Goal: Task Accomplishment & Management: Use online tool/utility

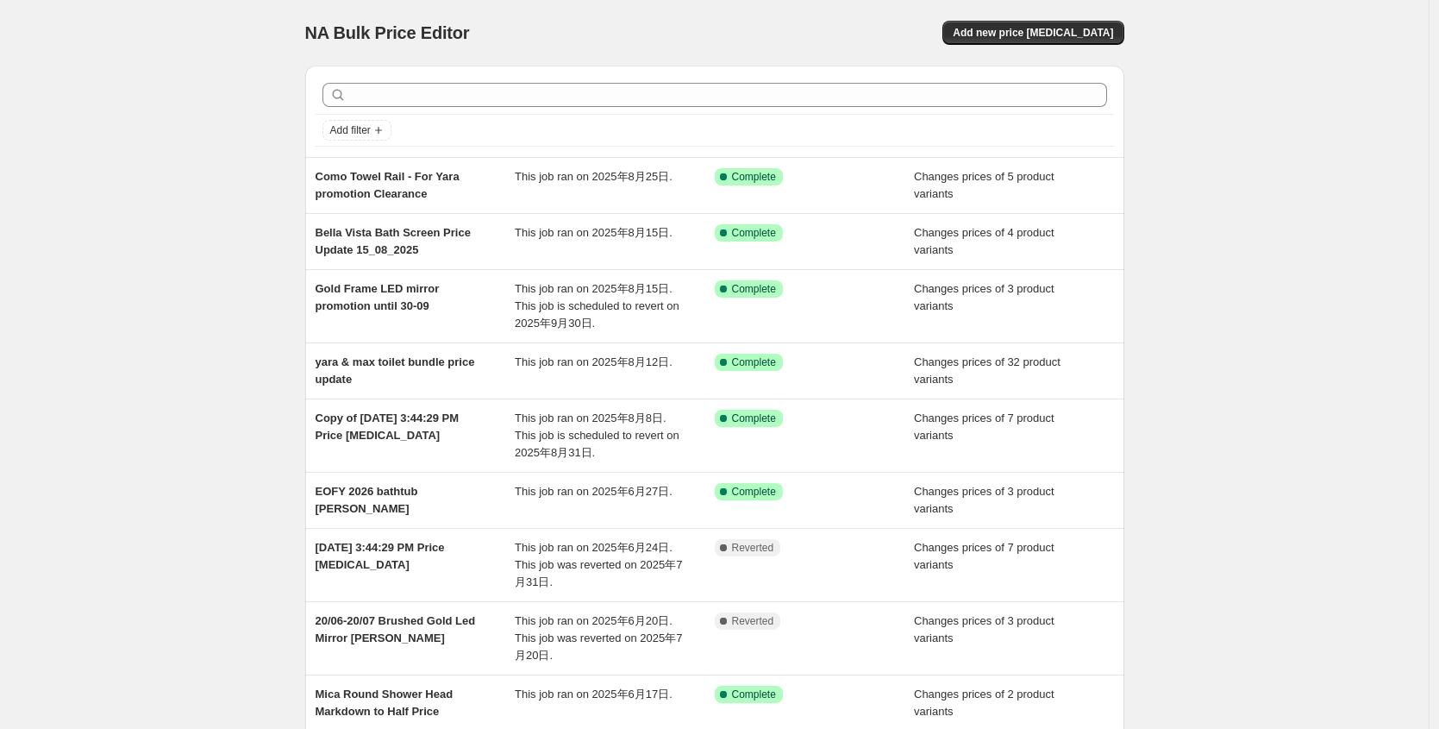
click at [785, 21] on div "Add new price [MEDICAL_DATA]" at bounding box center [918, 33] width 411 height 24
click at [1045, 30] on span "Add new price [MEDICAL_DATA]" at bounding box center [1033, 33] width 160 height 14
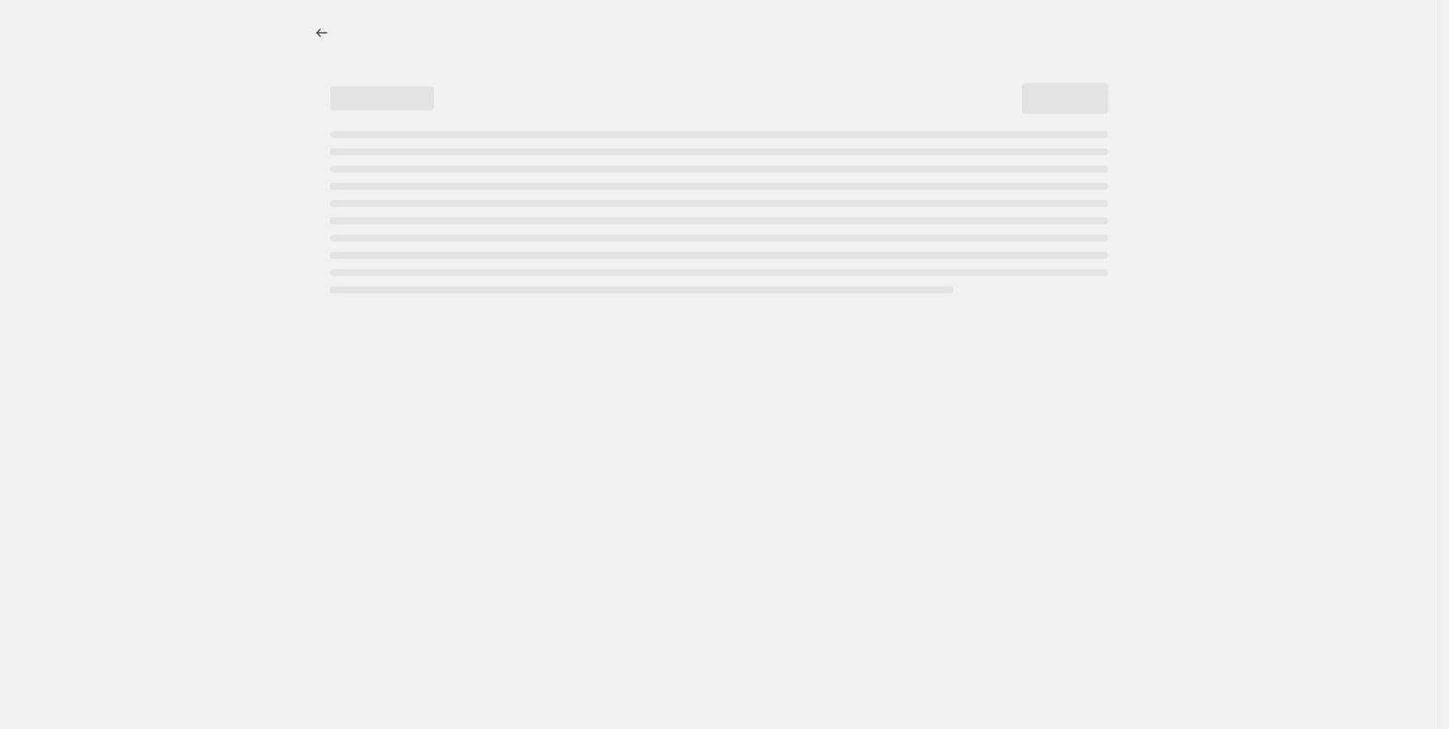
select select "percentage"
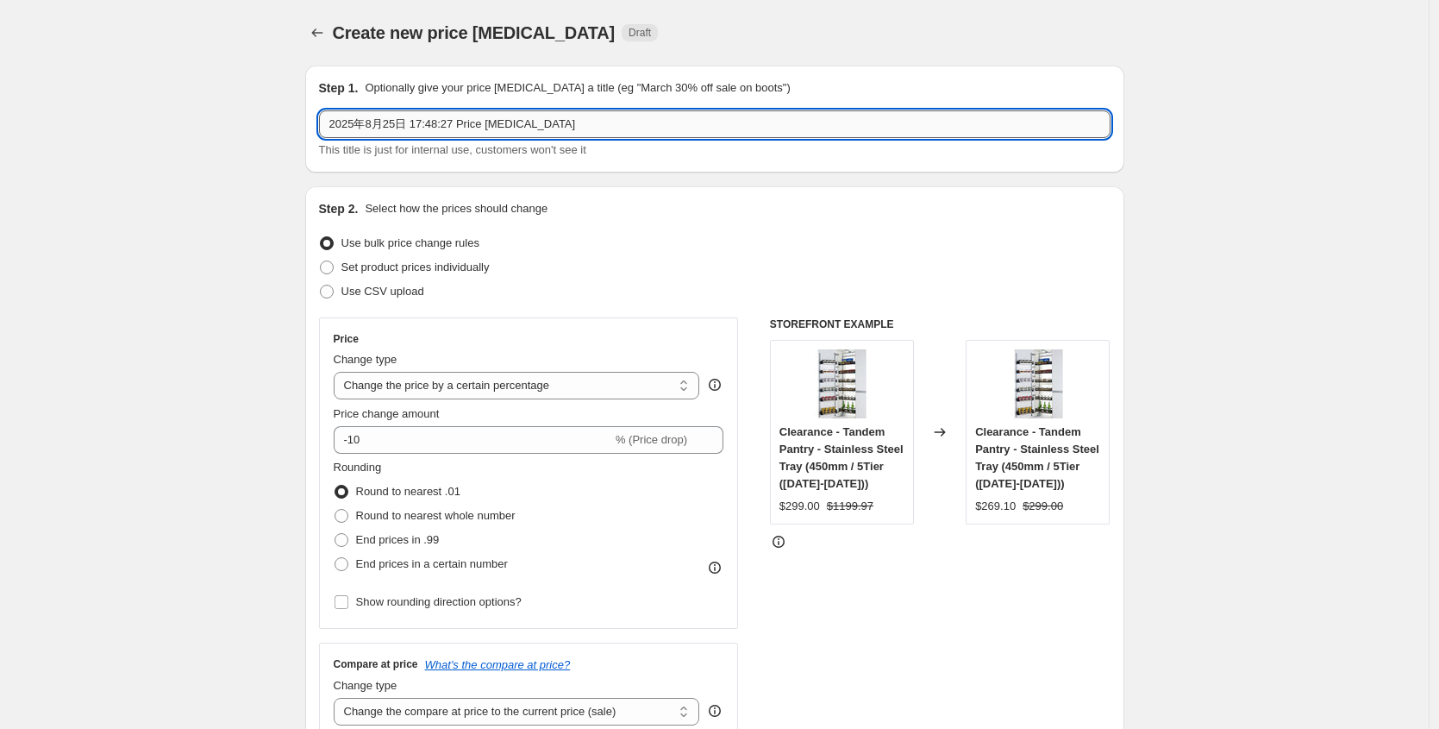
click at [458, 124] on input "2025年8月25日 17:48:27 Price [MEDICAL_DATA]" at bounding box center [715, 124] width 792 height 28
drag, startPoint x: 614, startPoint y: 134, endPoint x: 360, endPoint y: 112, distance: 255.3
click at [360, 112] on input "2025年8月25日 17:48:27 Price [MEDICAL_DATA]" at bounding box center [715, 124] width 792 height 28
drag, startPoint x: 360, startPoint y: 112, endPoint x: 333, endPoint y: 120, distance: 27.8
click at [333, 120] on input "2025年8月25日 17:48:27 Price [MEDICAL_DATA]" at bounding box center [715, 124] width 792 height 28
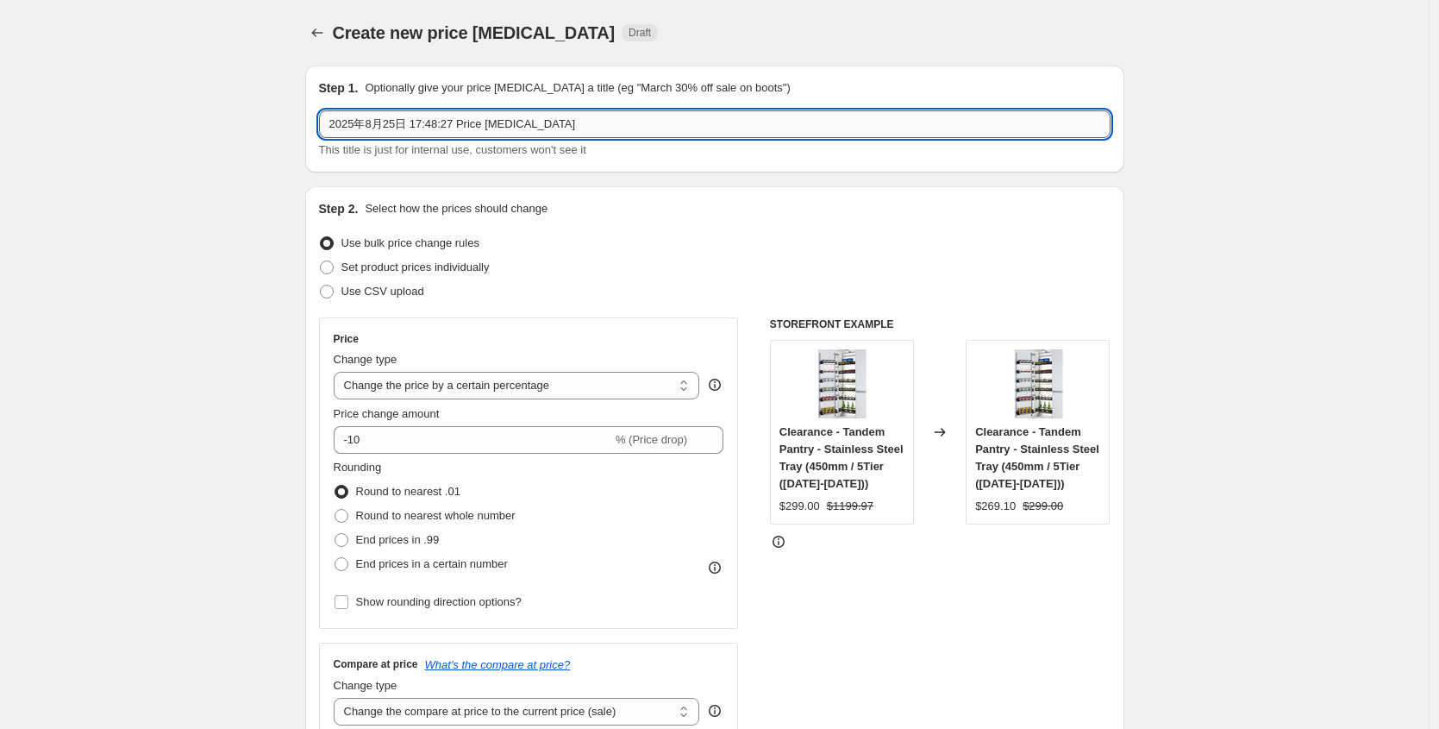
click at [333, 120] on input "2025年8月25日 17:48:27 Price [MEDICAL_DATA]" at bounding box center [715, 124] width 792 height 28
type input "Sera overflow bathtub marked down"
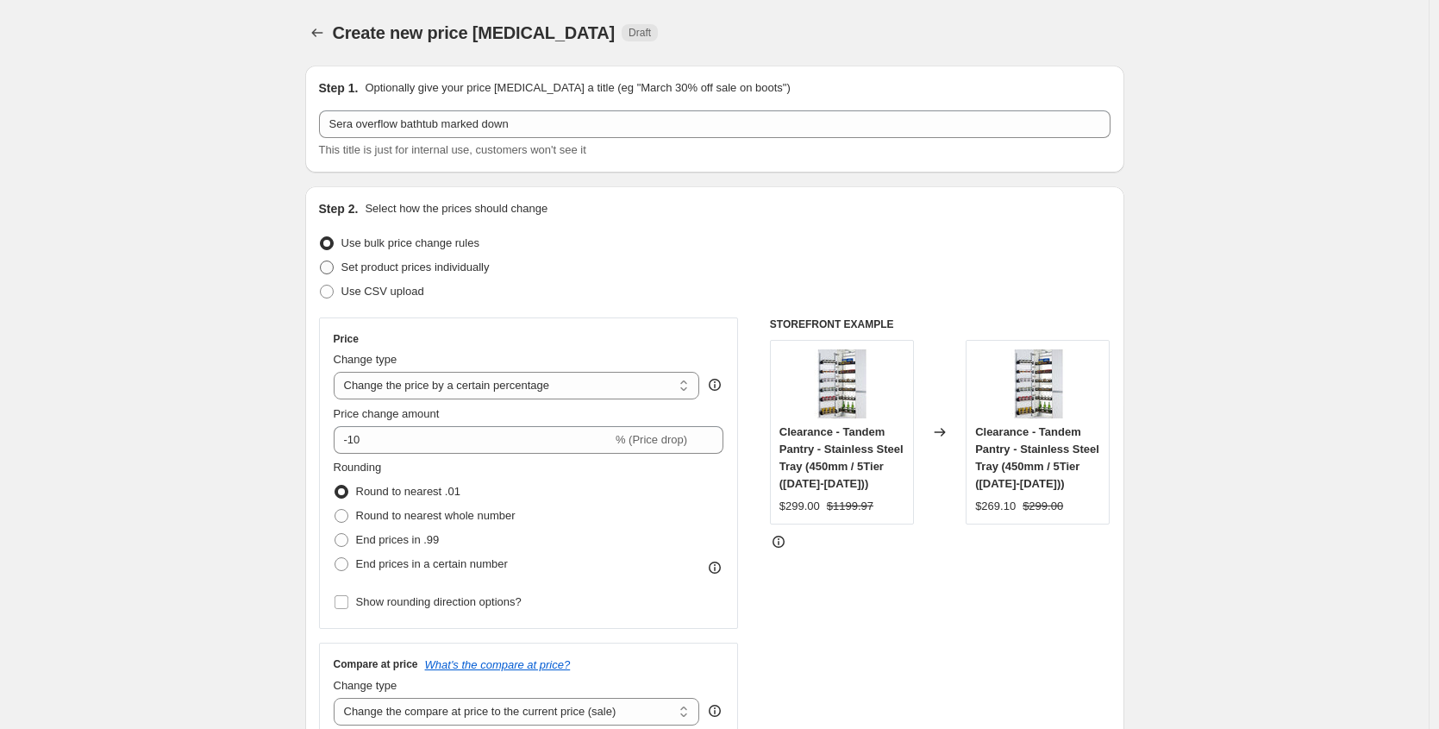
click at [460, 266] on span "Set product prices individually" at bounding box center [415, 266] width 148 height 13
click at [321, 261] on input "Set product prices individually" at bounding box center [320, 260] width 1 height 1
radio input "true"
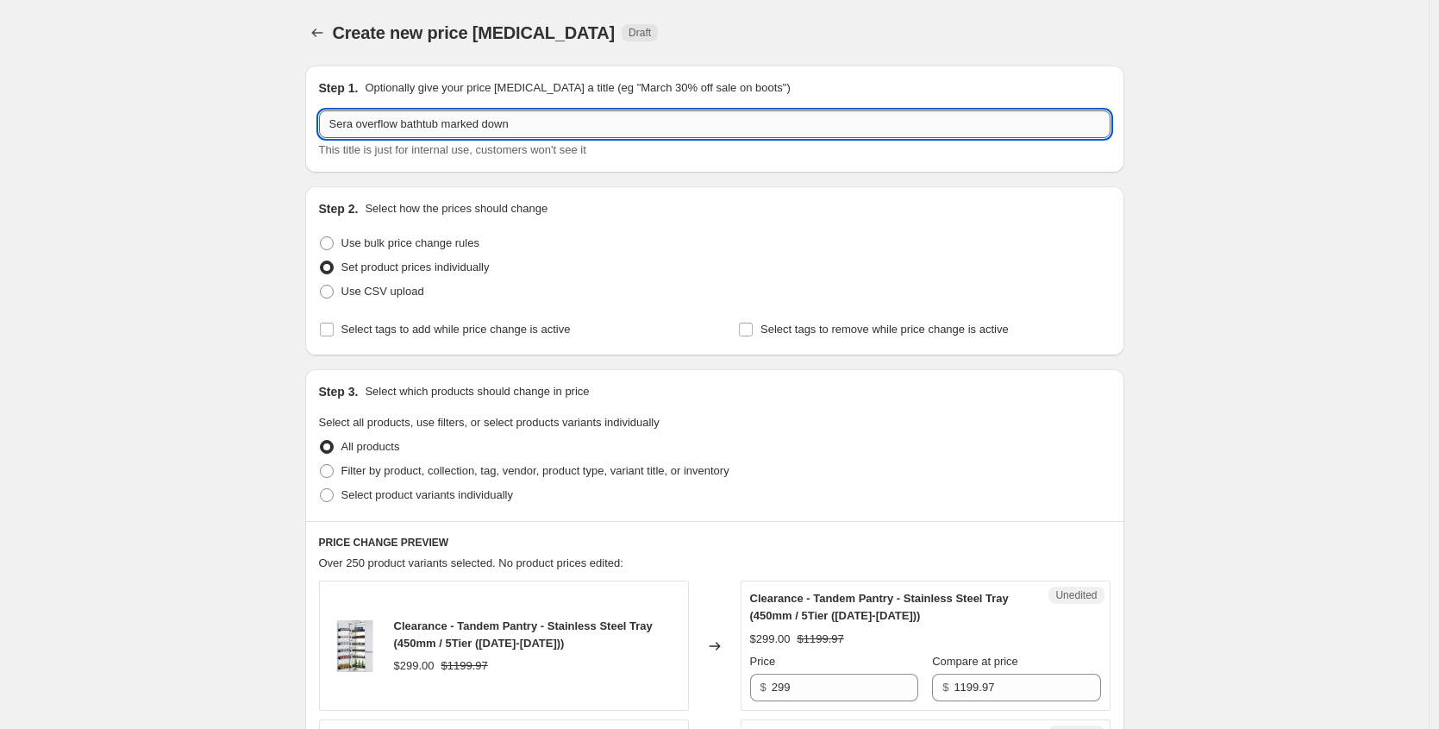
click at [561, 126] on input "Sera overflow bathtub marked down" at bounding box center [715, 124] width 792 height 28
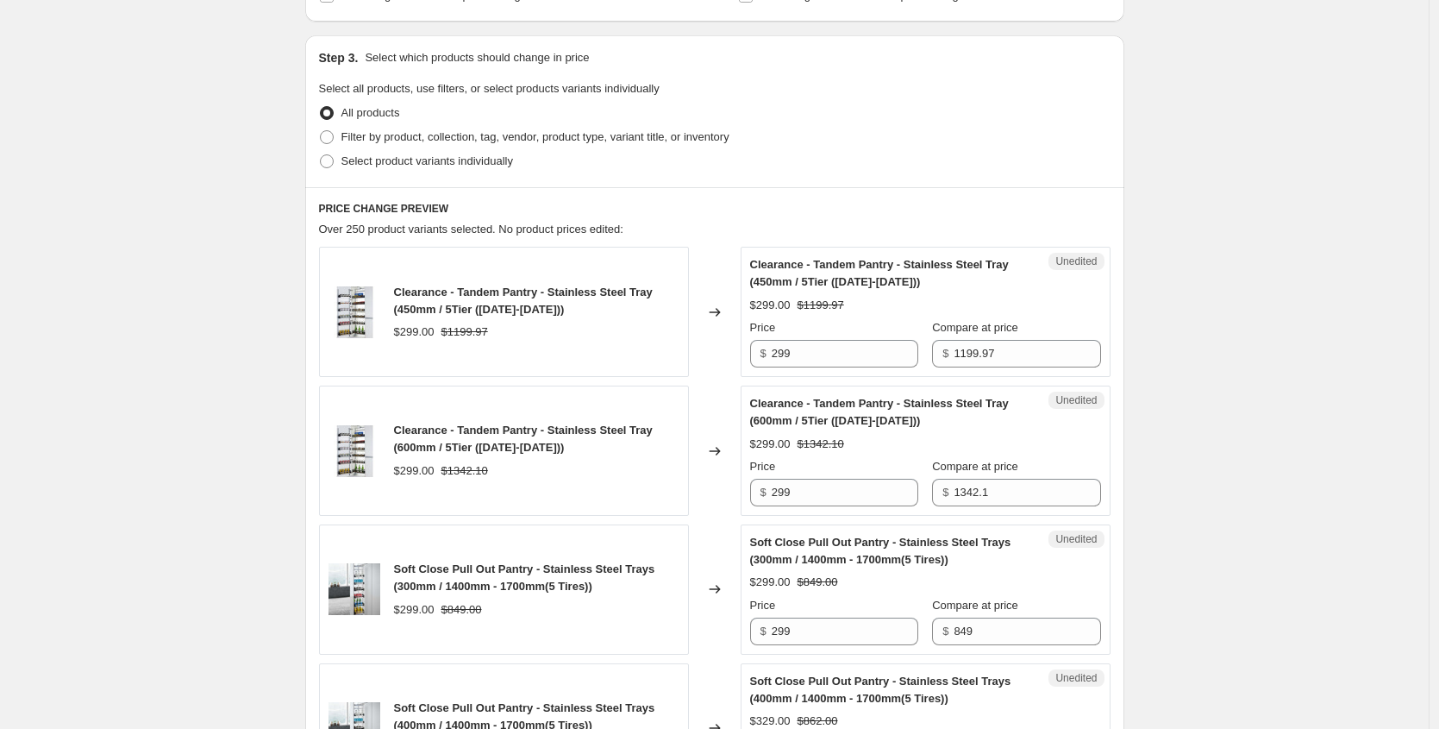
scroll to position [369, 0]
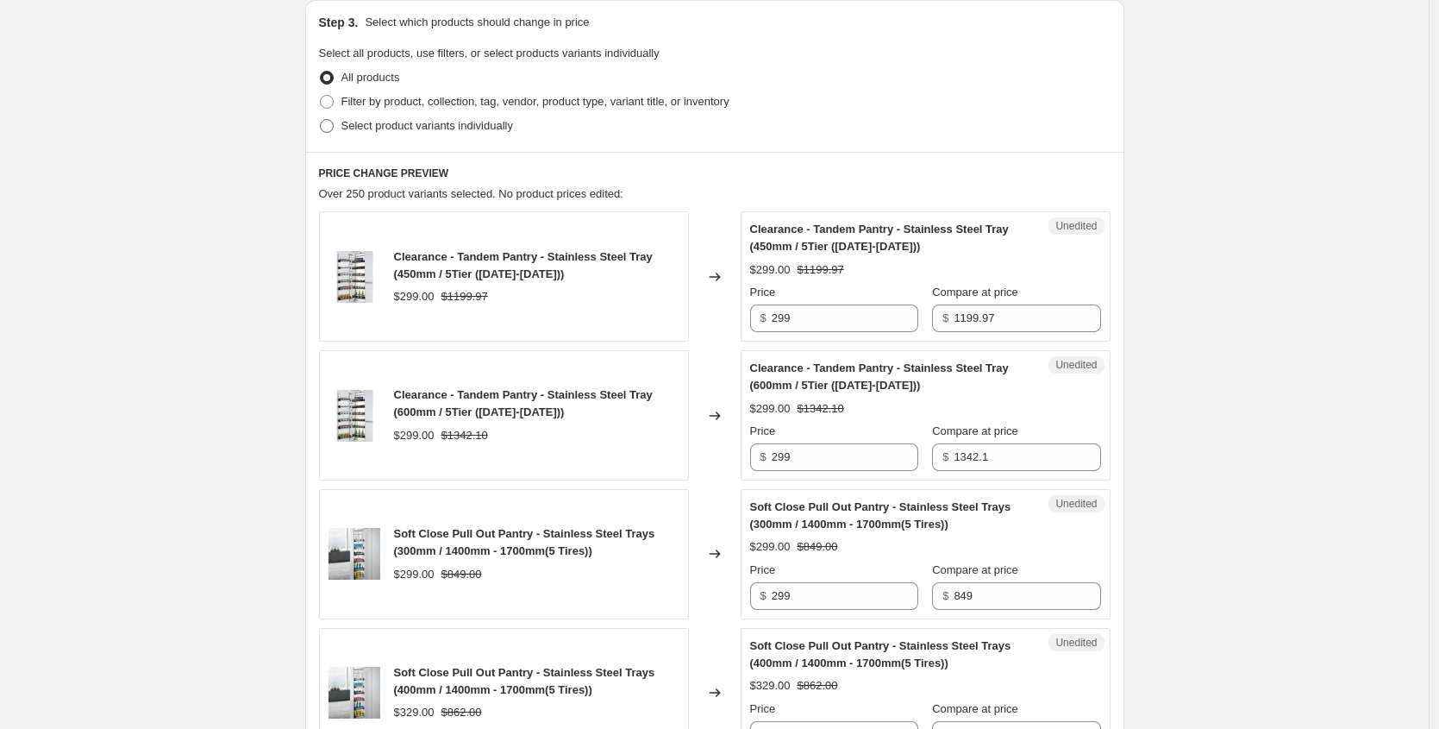
type input "Sera overflow bathtub marked down until to 3009"
click at [379, 130] on span "Select product variants individually" at bounding box center [427, 125] width 172 height 13
click at [321, 120] on input "Select product variants individually" at bounding box center [320, 119] width 1 height 1
radio input "true"
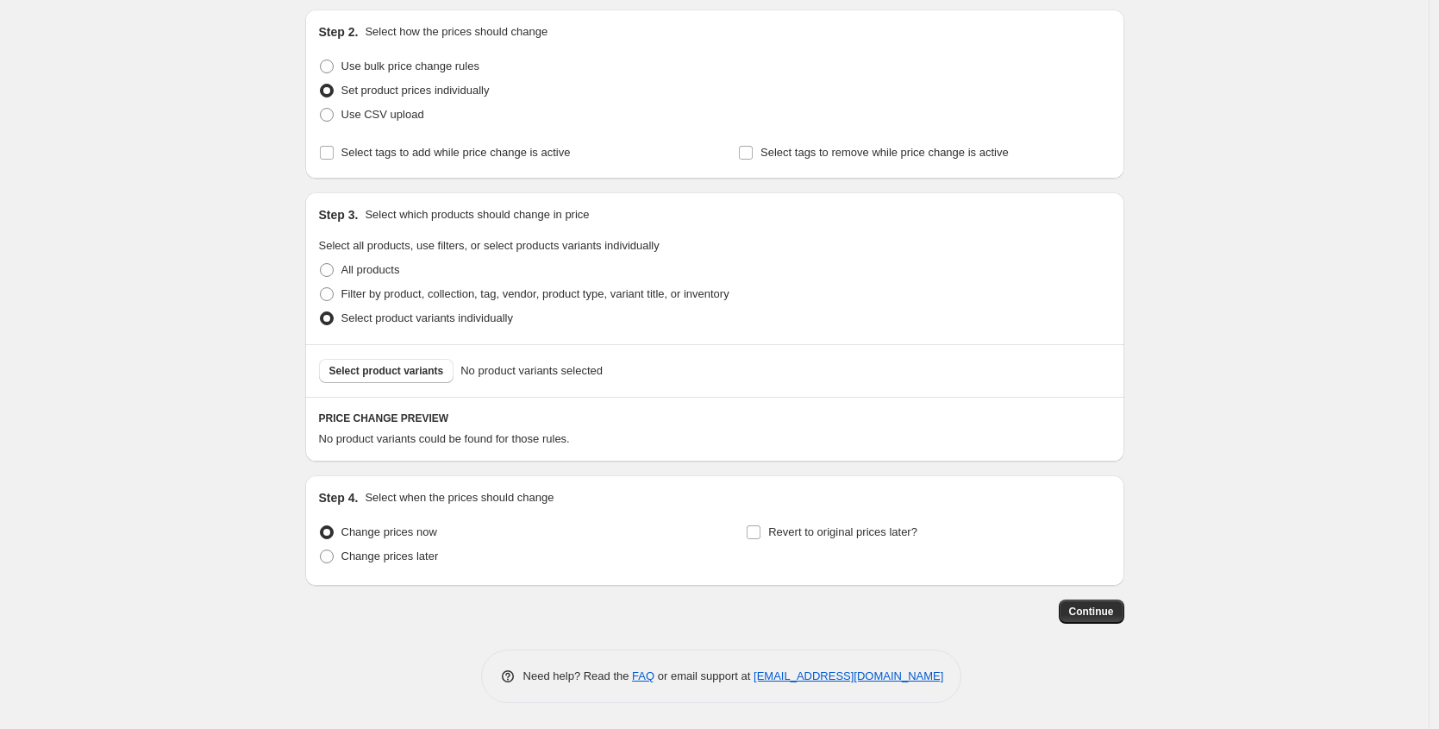
scroll to position [177, 0]
click at [399, 386] on div "Select product variants No product variants selected" at bounding box center [714, 370] width 819 height 53
click at [398, 377] on span "Select product variants" at bounding box center [386, 371] width 115 height 14
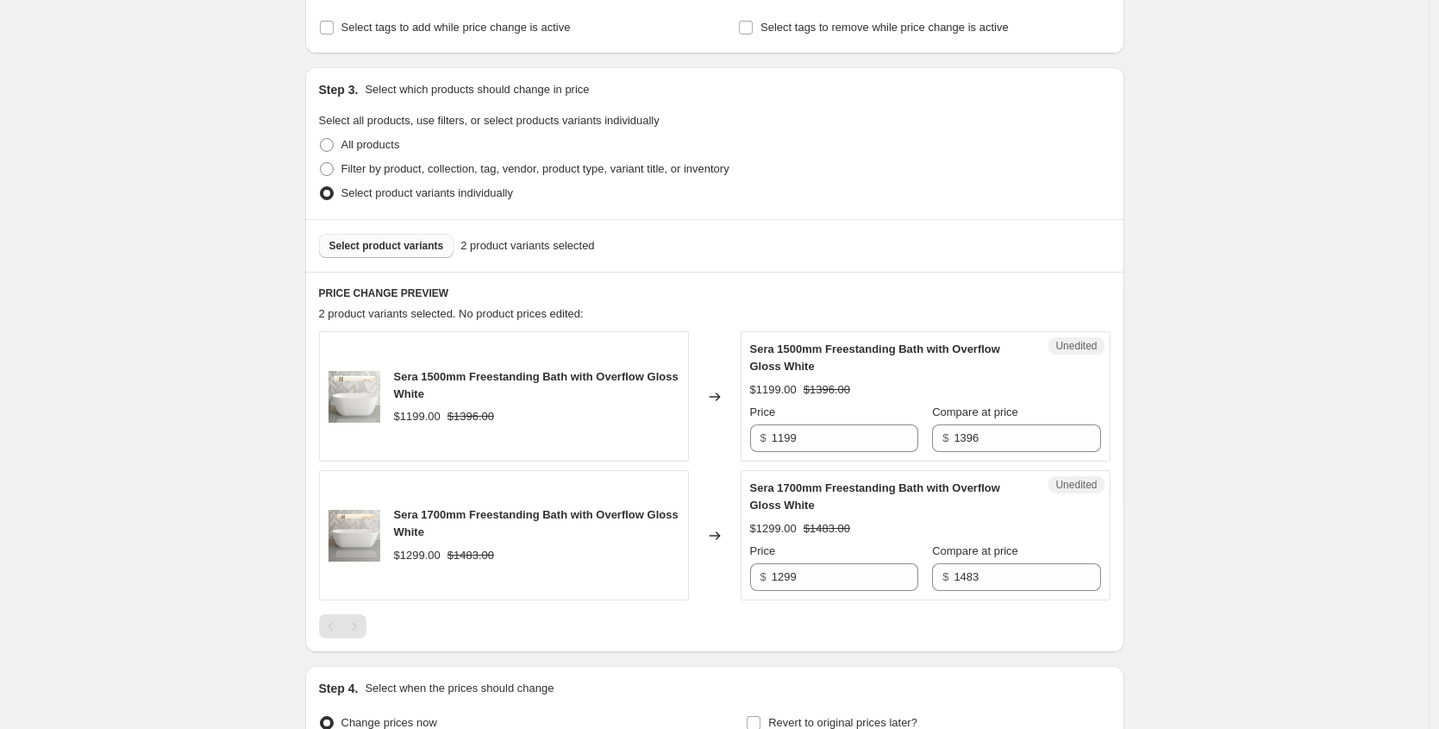
scroll to position [322, 0]
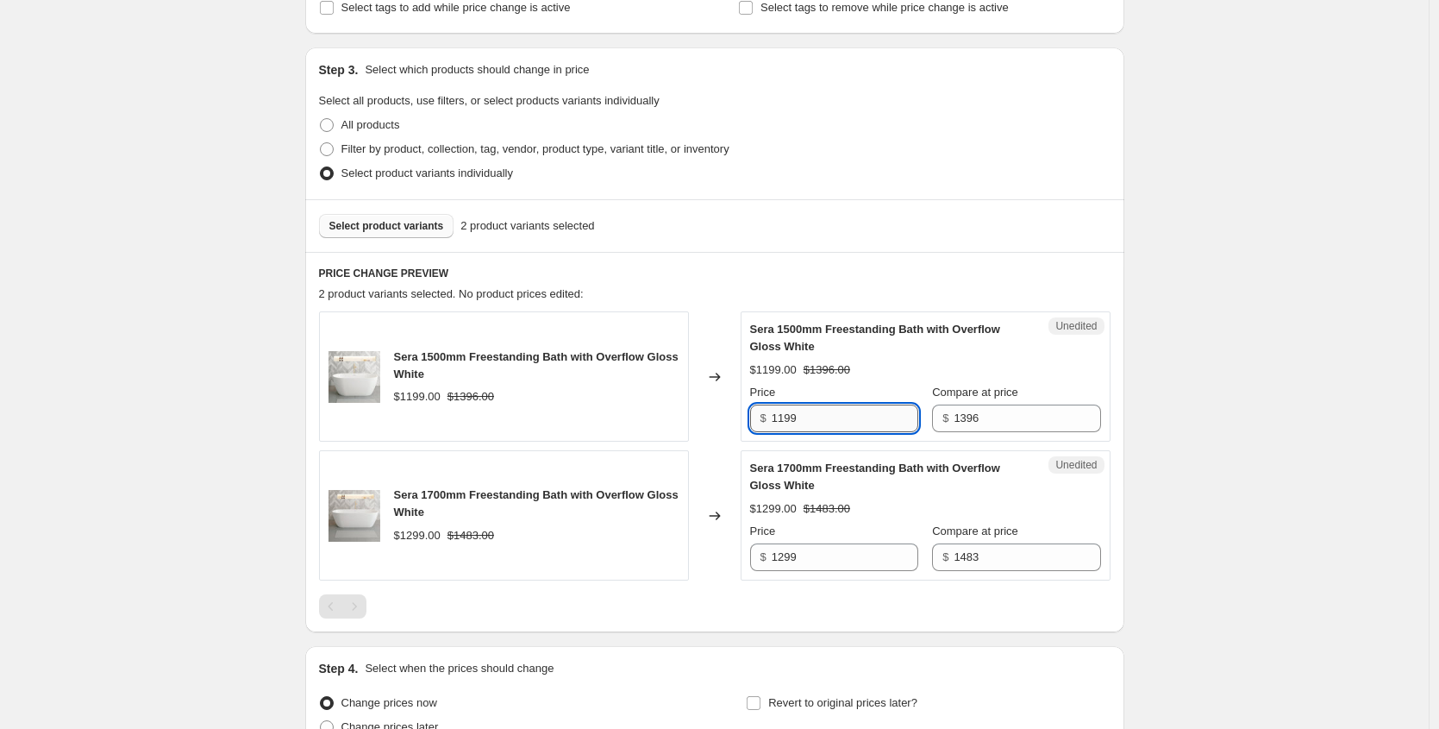
click at [887, 421] on input "1199" at bounding box center [845, 418] width 147 height 28
type input "949"
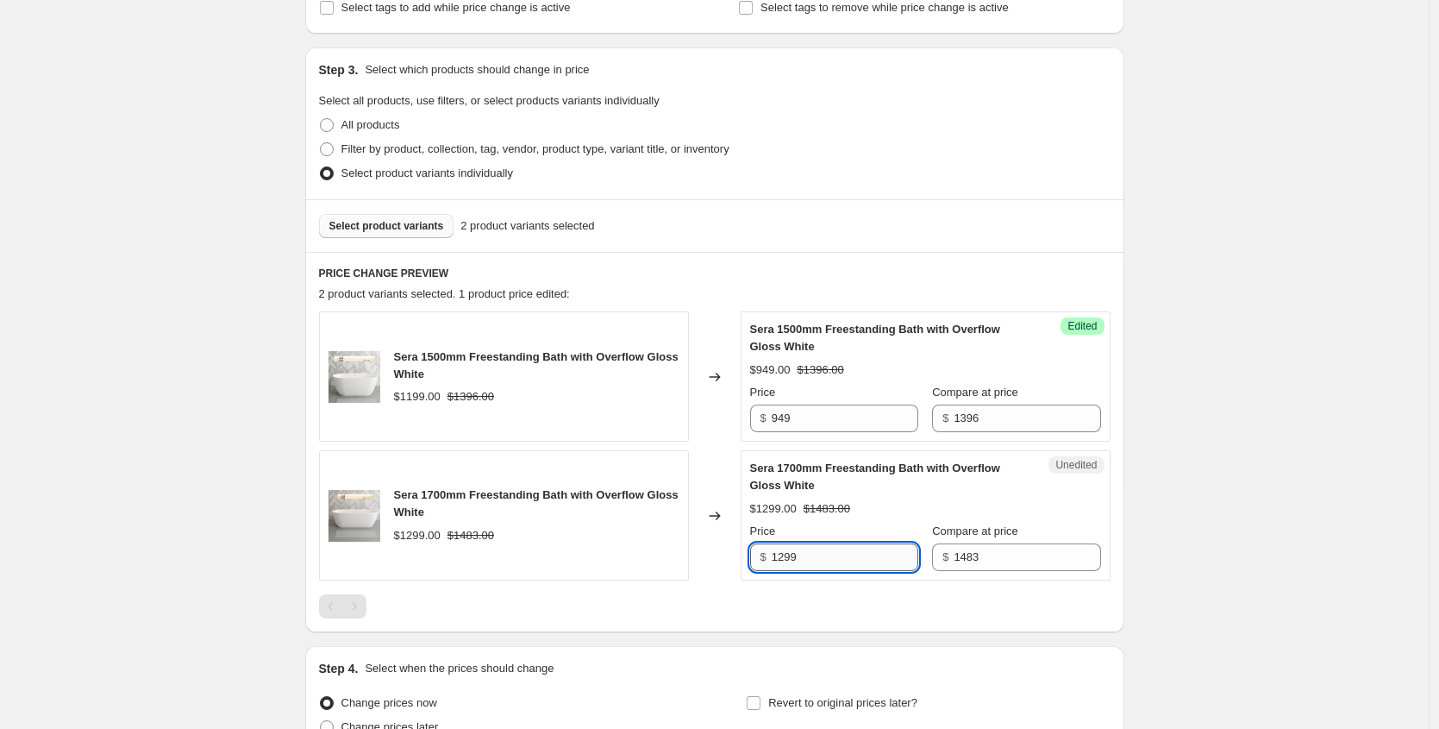
click at [848, 552] on input "1299" at bounding box center [845, 557] width 147 height 28
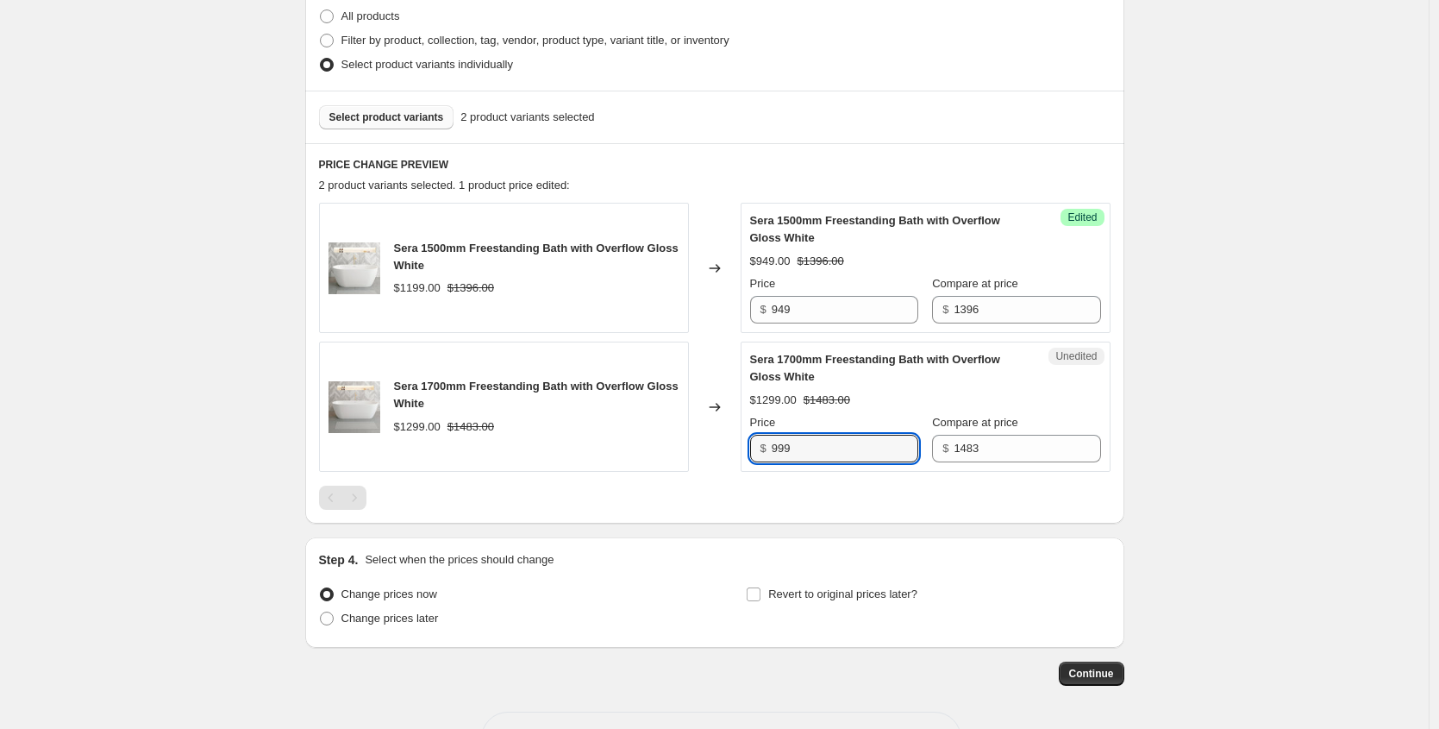
scroll to position [492, 0]
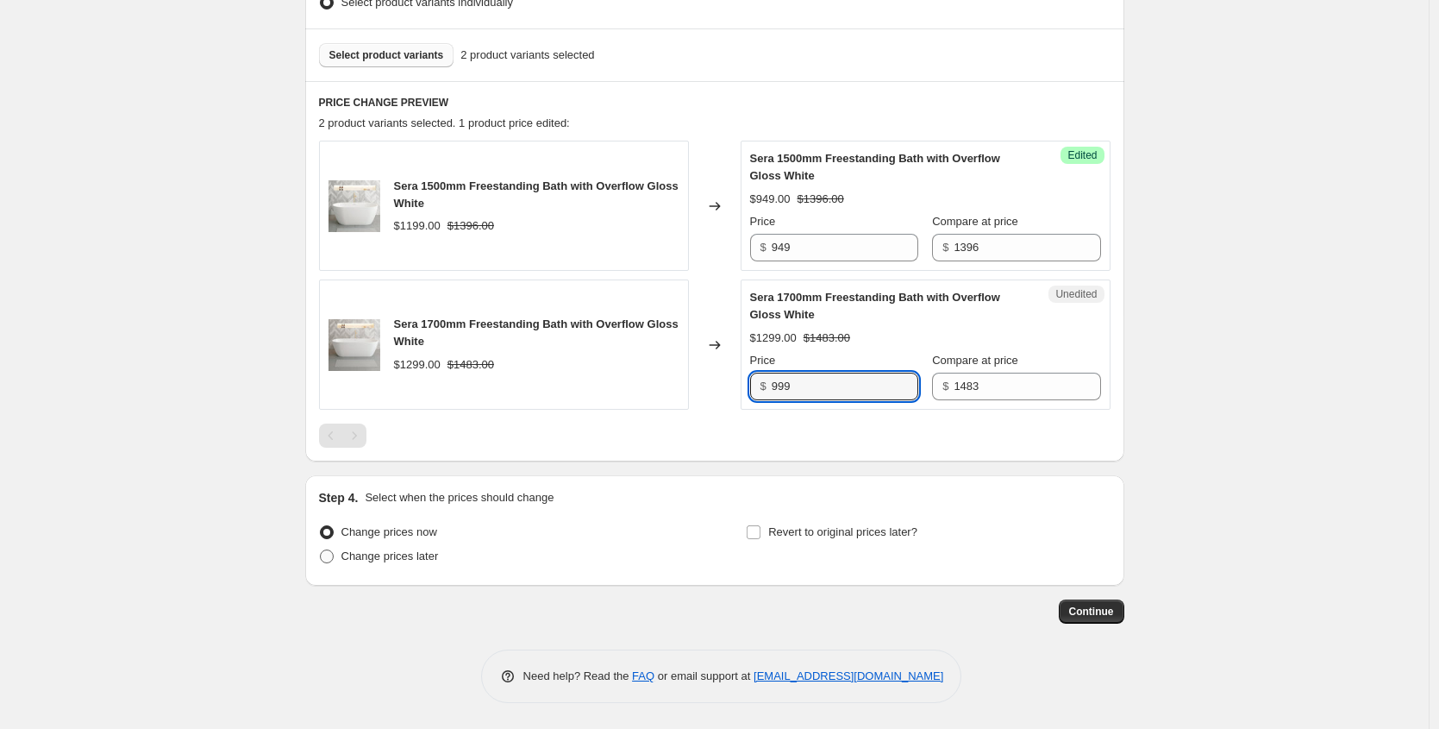
type input "999"
click at [361, 559] on span "Change prices later" at bounding box center [389, 555] width 97 height 13
click at [321, 550] on input "Change prices later" at bounding box center [320, 549] width 1 height 1
radio input "true"
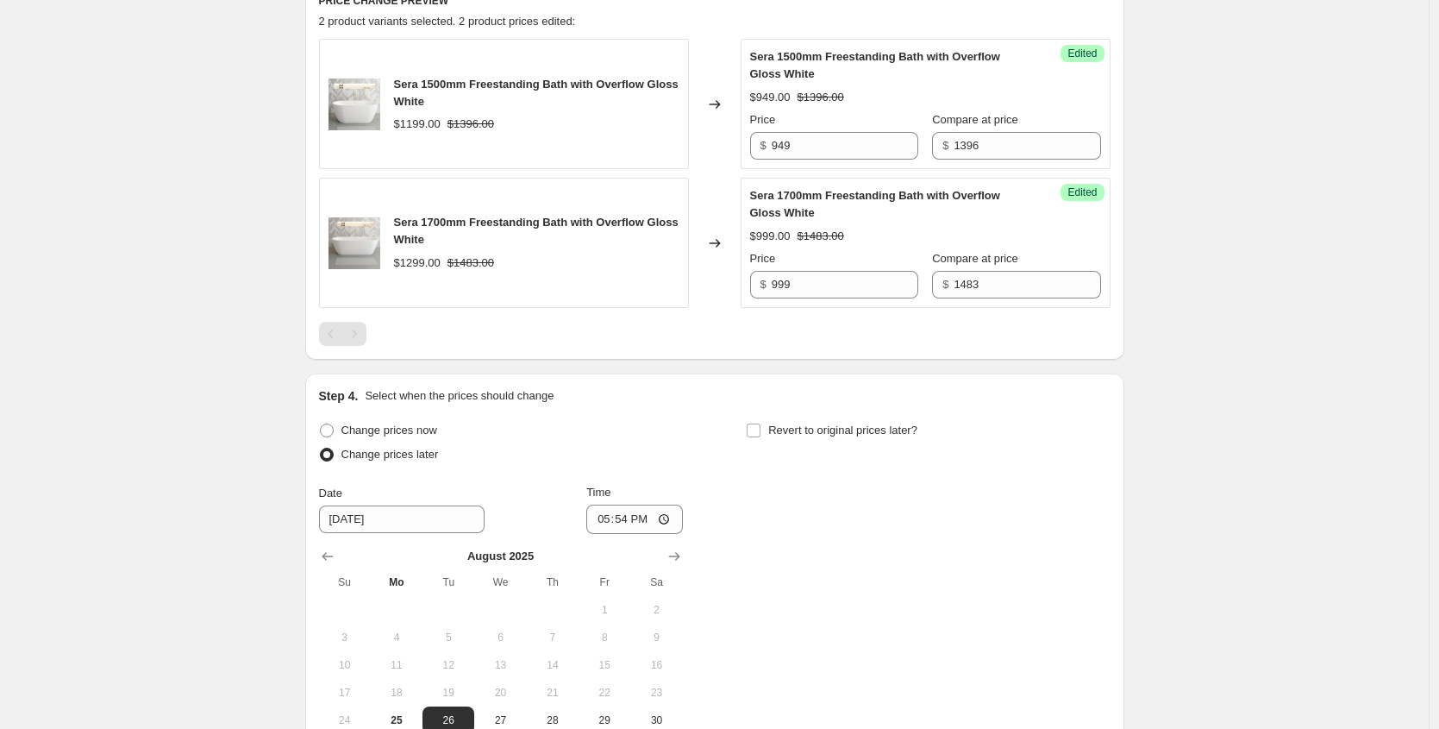
scroll to position [615, 0]
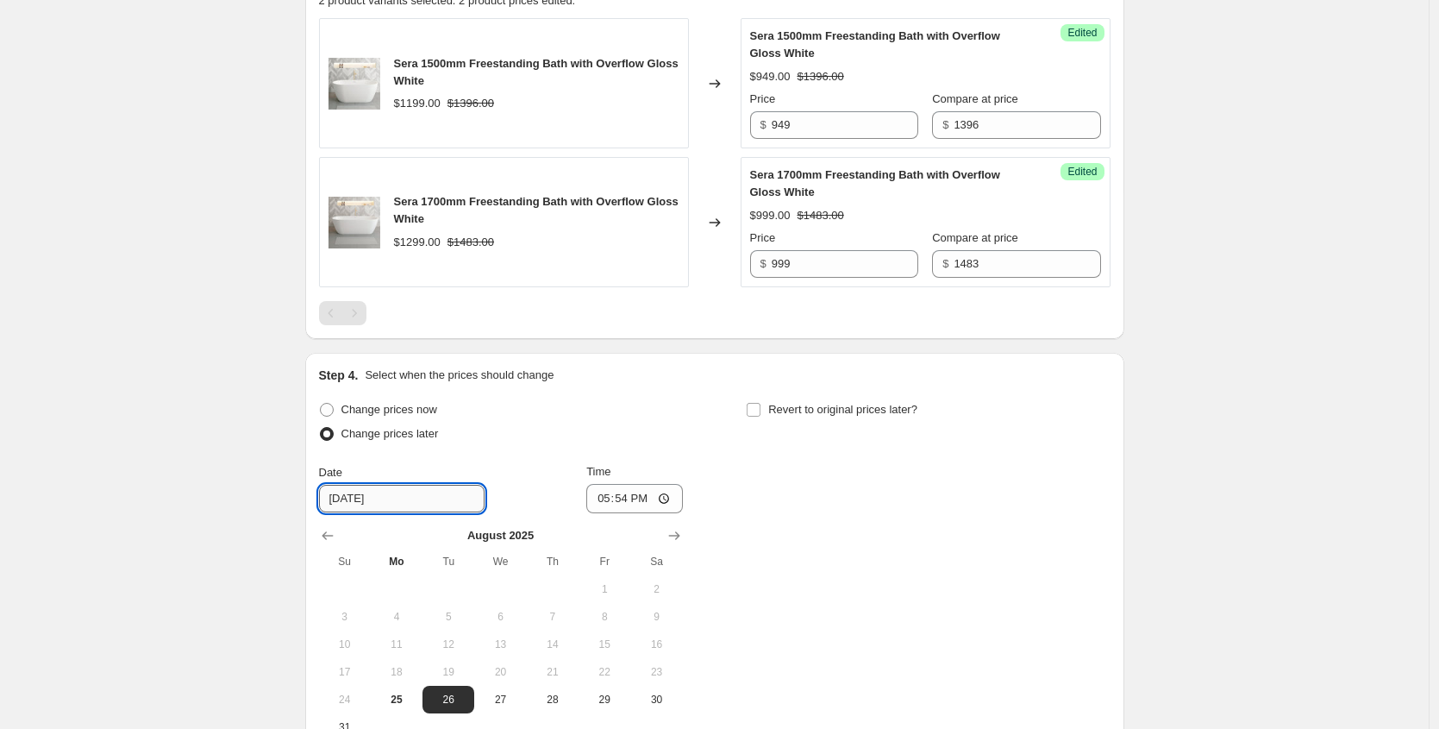
click at [412, 502] on input "[DATE]" at bounding box center [402, 499] width 166 height 28
click at [453, 695] on span "26" at bounding box center [448, 699] width 38 height 14
click at [630, 486] on input "17:54" at bounding box center [634, 498] width 97 height 29
type input "00:00"
click at [1187, 557] on div "Create new price [MEDICAL_DATA]. This page is ready Create new price [MEDICAL_D…" at bounding box center [714, 156] width 1429 height 1543
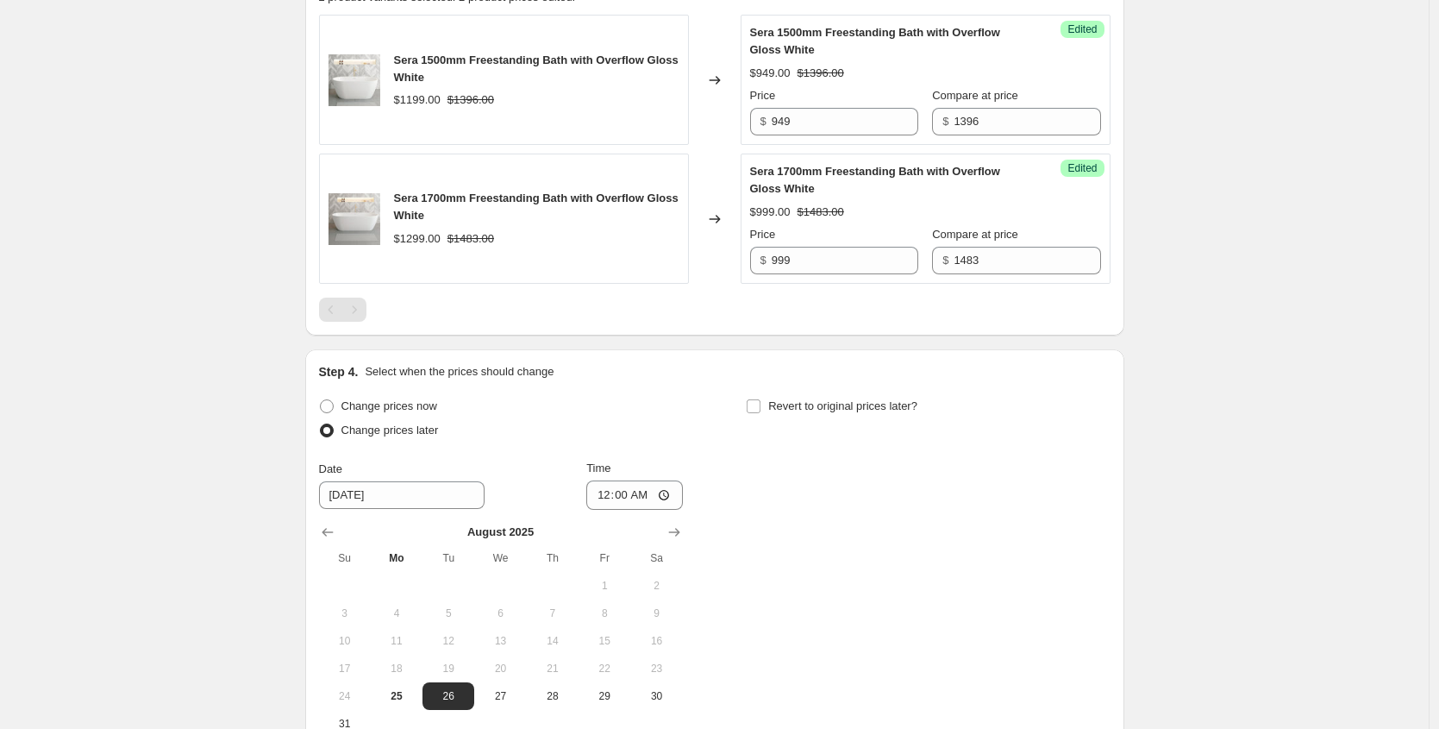
scroll to position [815, 0]
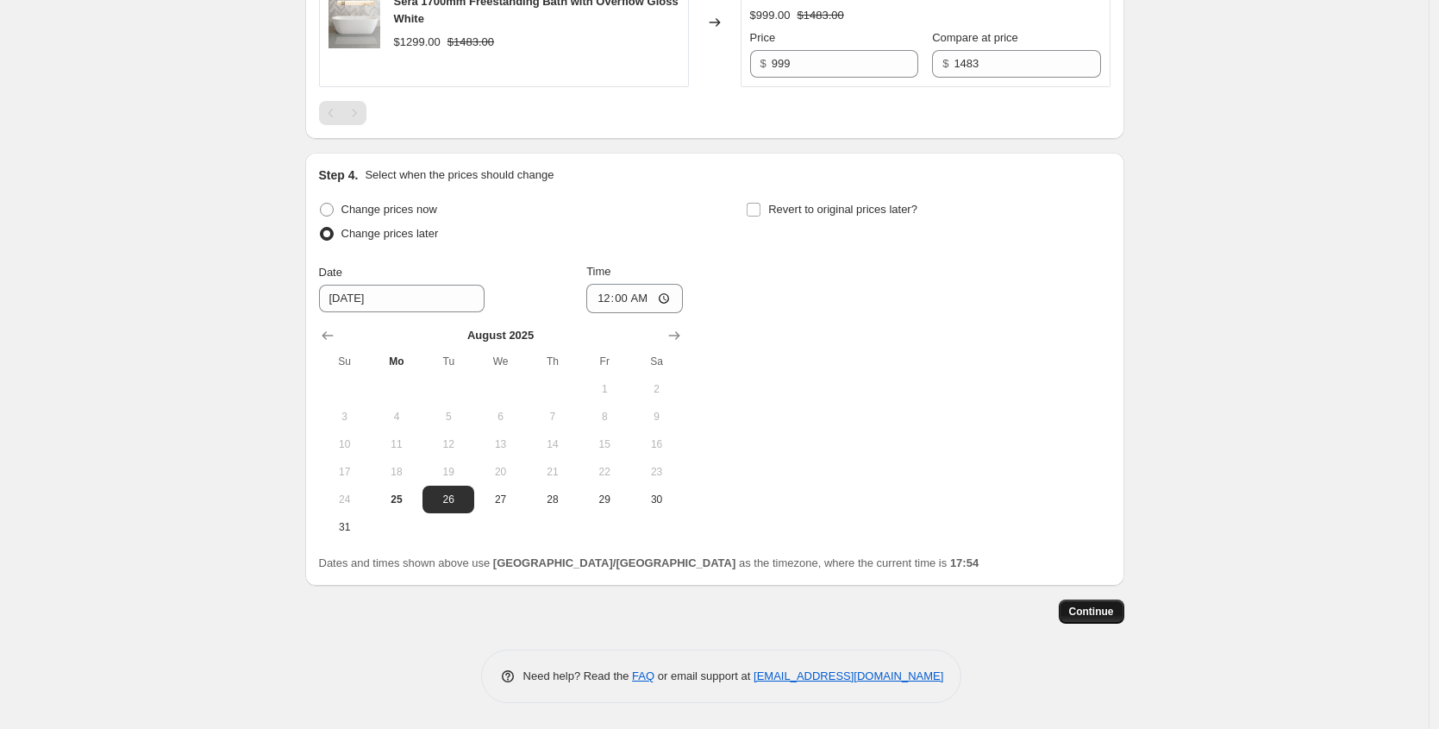
click at [1114, 614] on span "Continue" at bounding box center [1091, 611] width 45 height 14
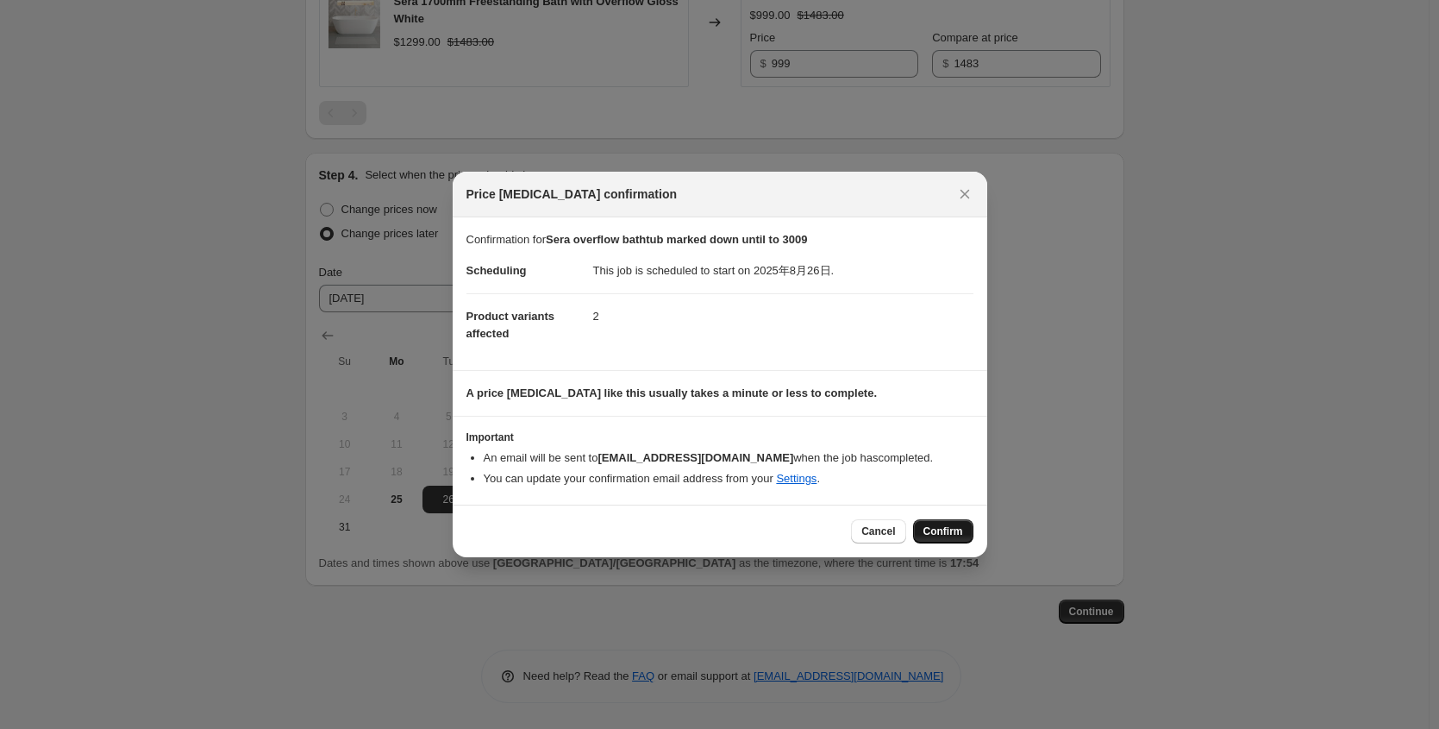
click at [946, 541] on button "Confirm" at bounding box center [943, 531] width 60 height 24
